Goal: Information Seeking & Learning: Stay updated

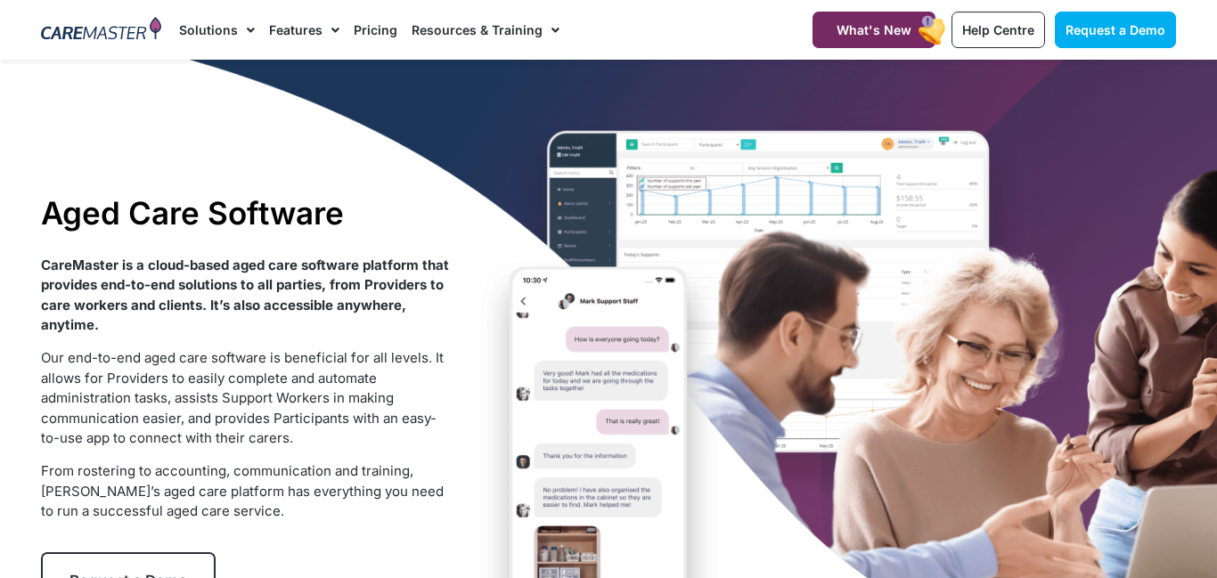
click at [1178, 348] on div "Aged Care Software CareMaster is a cloud-based aged care software platform that…" at bounding box center [608, 402] width 1153 height 684
click at [960, 320] on div "Aged Care Software CareMaster is a cloud-based aged care software platform that…" at bounding box center [608, 402] width 1153 height 684
click at [701, 221] on div "Aged Care Software CareMaster is a cloud-based aged care software platform that…" at bounding box center [608, 402] width 1153 height 684
click at [705, 257] on div "Aged Care Software CareMaster is a cloud-based aged care software platform that…" at bounding box center [608, 402] width 1153 height 684
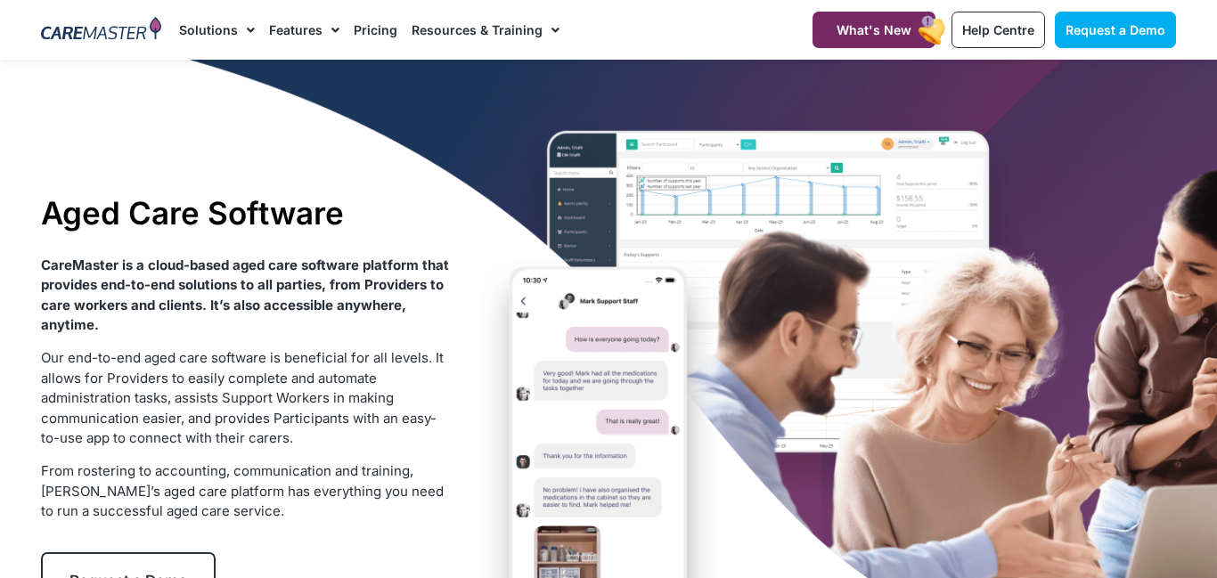
click at [865, 434] on div "Aged Care Software CareMaster is a cloud-based aged care software platform that…" at bounding box center [608, 402] width 1153 height 684
click at [869, 430] on div "Aged Care Software CareMaster is a cloud-based aged care software platform that…" at bounding box center [608, 402] width 1153 height 684
click at [840, 438] on div "Aged Care Software CareMaster is a cloud-based aged care software platform that…" at bounding box center [608, 402] width 1153 height 684
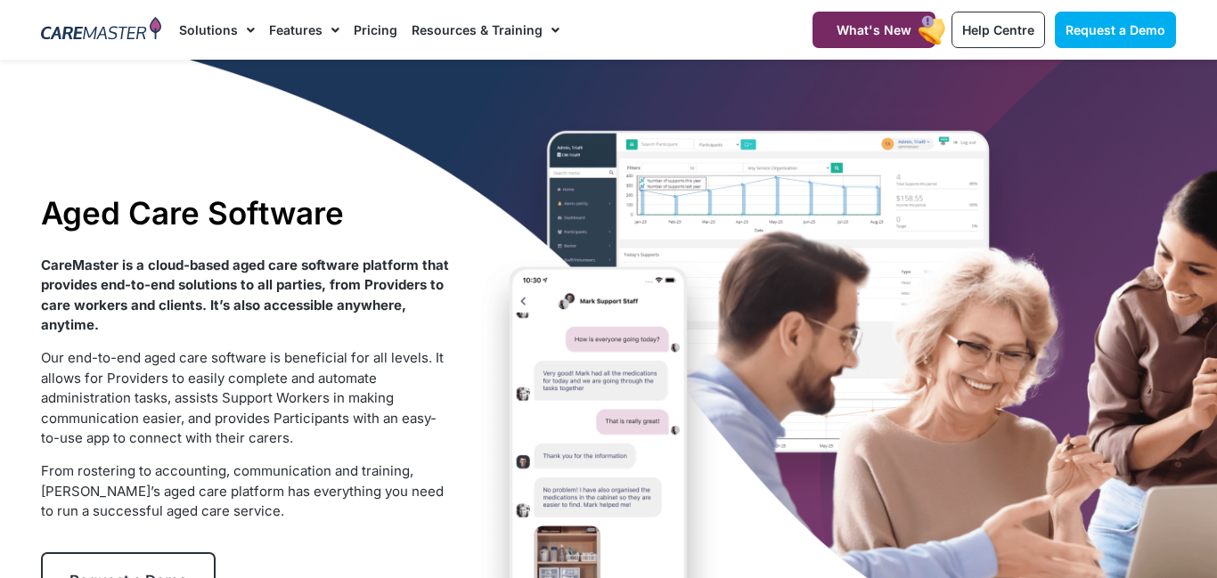
click at [849, 448] on div "Aged Care Software CareMaster is a cloud-based aged care software platform that…" at bounding box center [608, 402] width 1153 height 684
click at [865, 37] on link "What's New" at bounding box center [874, 30] width 123 height 37
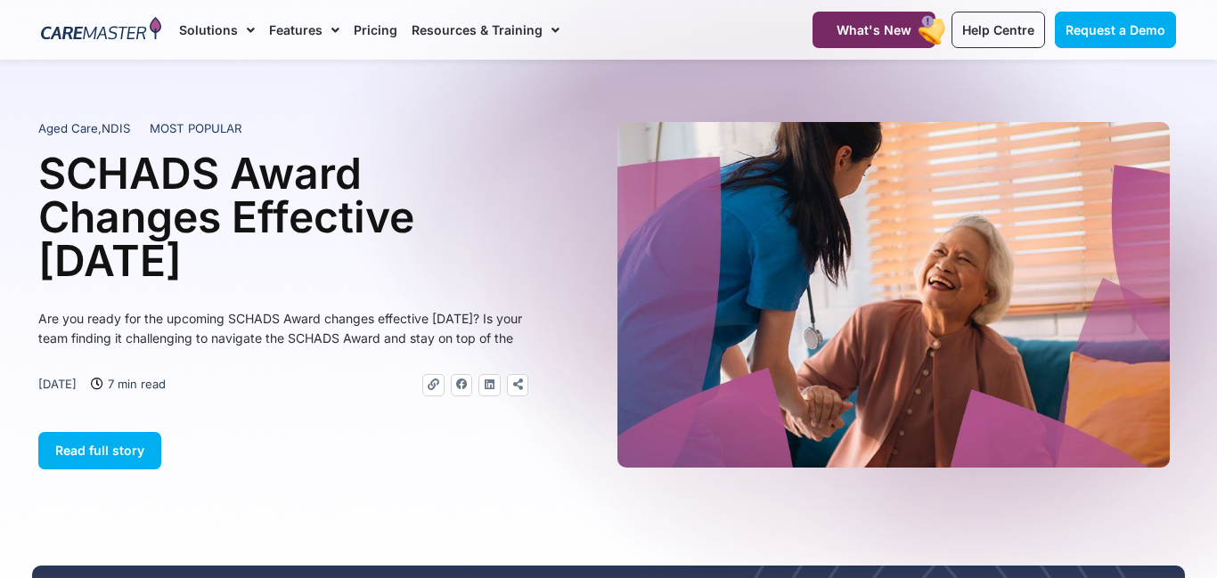
click at [842, 214] on img at bounding box center [894, 295] width 552 height 346
click at [862, 245] on img at bounding box center [894, 295] width 552 height 346
click at [983, 37] on link "Help Centre" at bounding box center [999, 30] width 94 height 37
click at [978, 23] on span "Help Centre" at bounding box center [998, 29] width 72 height 15
